Goal: Task Accomplishment & Management: Manage account settings

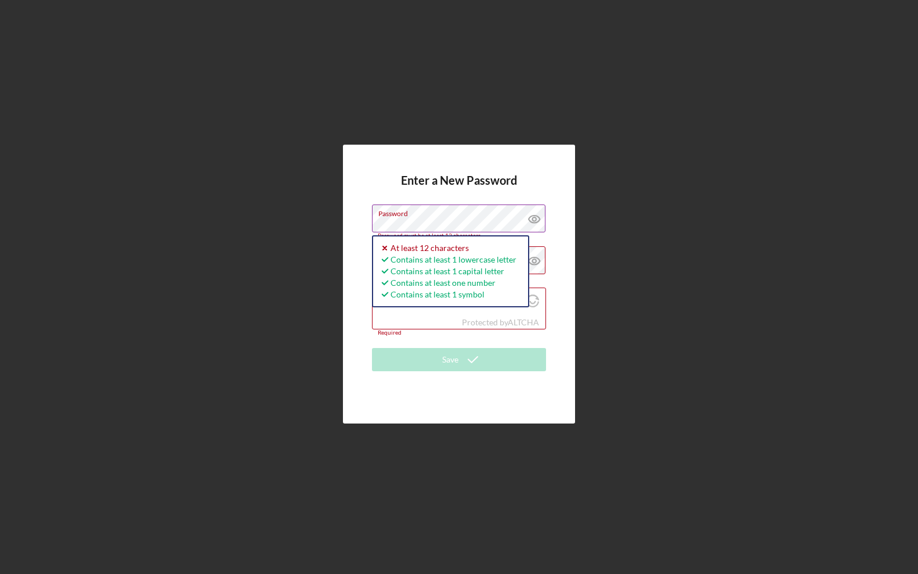
click at [531, 219] on icon at bounding box center [534, 218] width 29 height 29
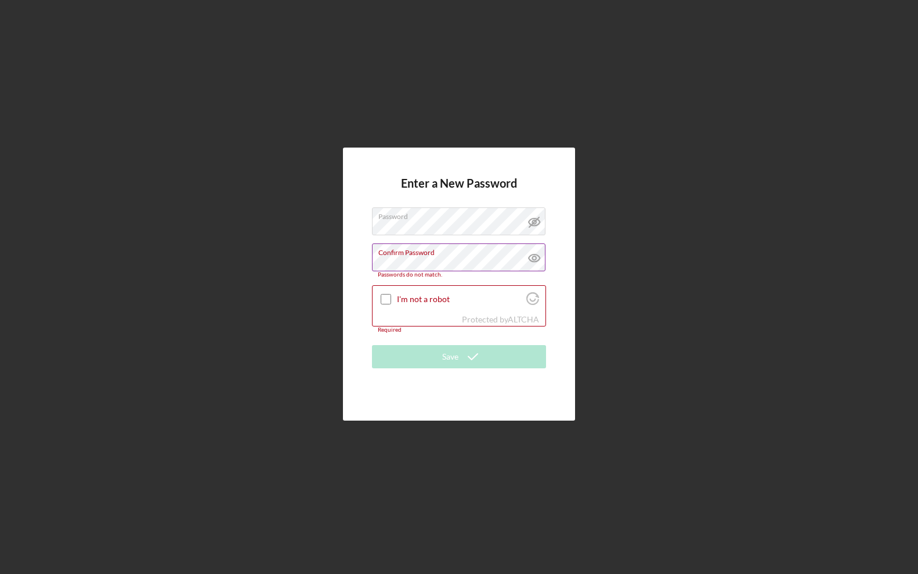
click at [533, 259] on icon at bounding box center [533, 257] width 3 height 3
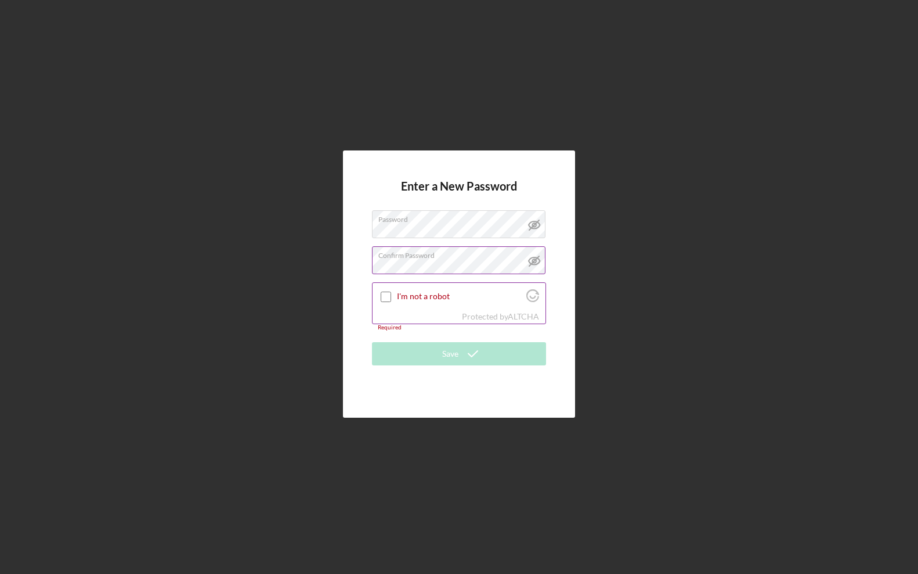
click at [383, 300] on input "I'm not a robot" at bounding box center [386, 296] width 10 height 10
checkbox input "true"
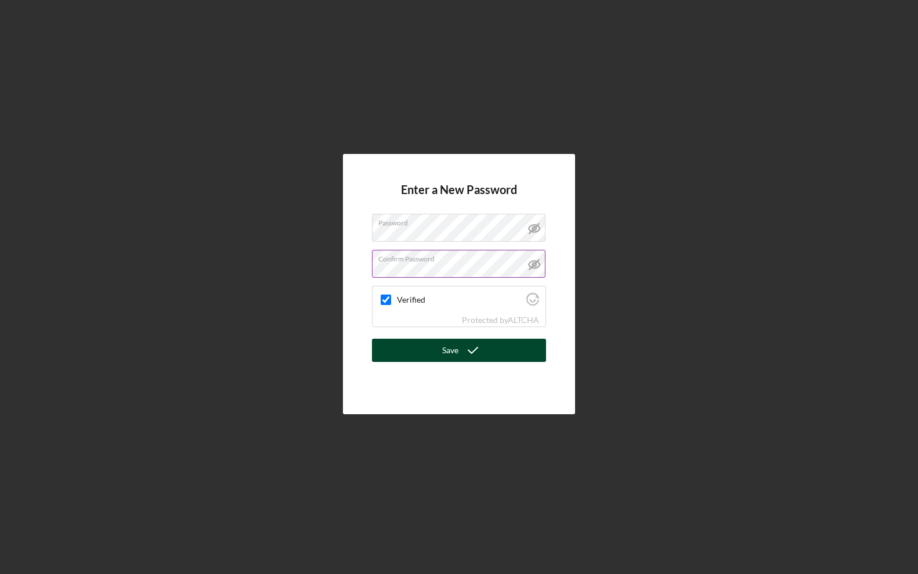
click at [417, 352] on button "Save" at bounding box center [459, 349] width 174 height 23
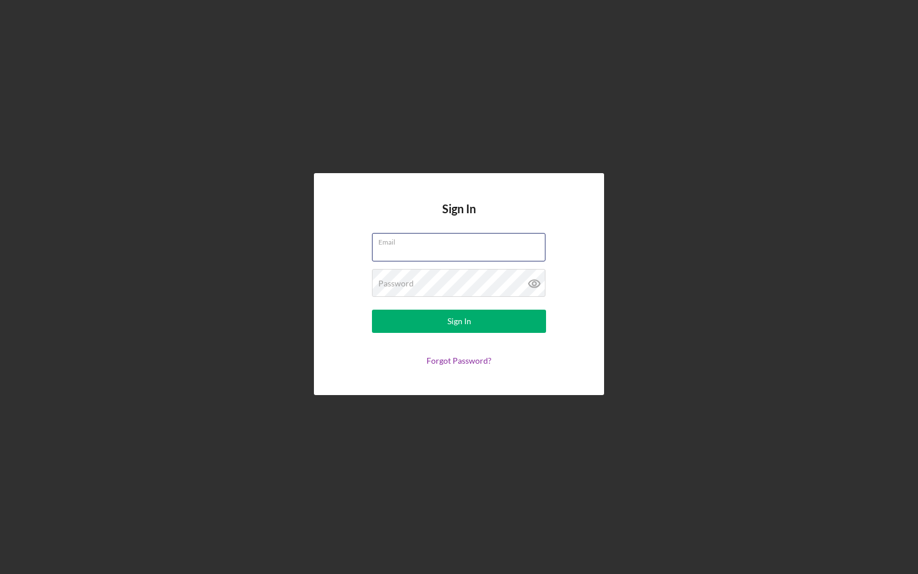
type input "[EMAIL_ADDRESS]"
click at [459, 321] on button "Sign In" at bounding box center [459, 320] width 174 height 23
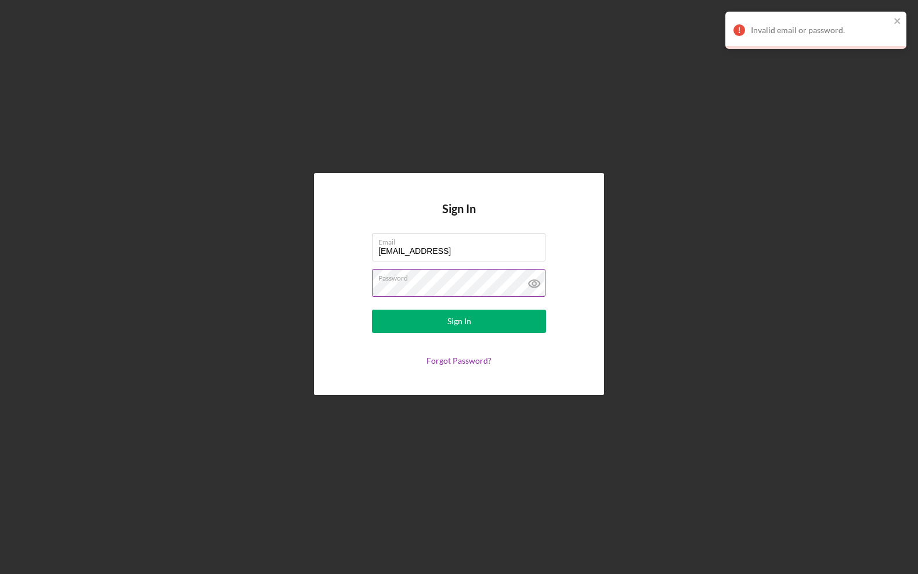
click at [534, 281] on icon at bounding box center [534, 283] width 29 height 29
click at [461, 320] on div "Sign In" at bounding box center [460, 320] width 24 height 23
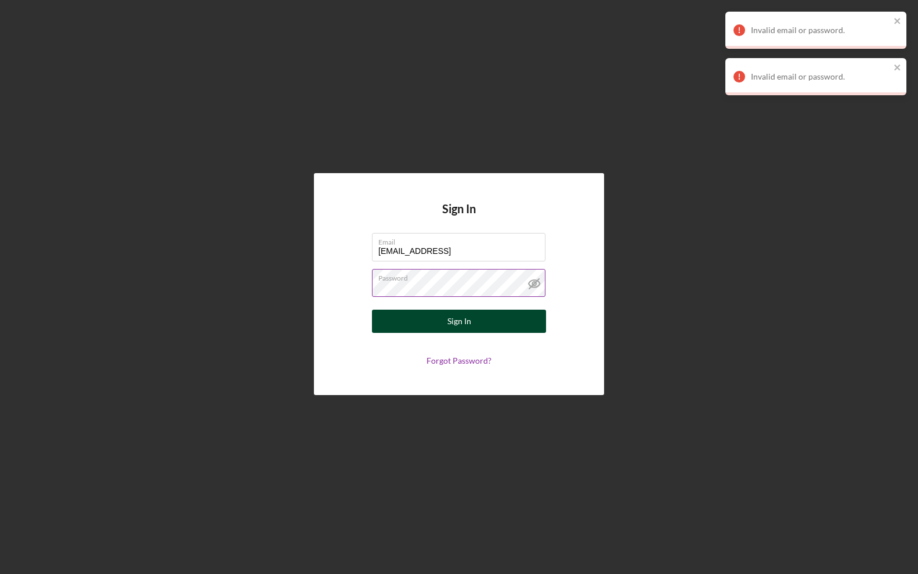
click at [461, 320] on div "Sign In" at bounding box center [460, 320] width 24 height 23
